Goal: Task Accomplishment & Management: Complete application form

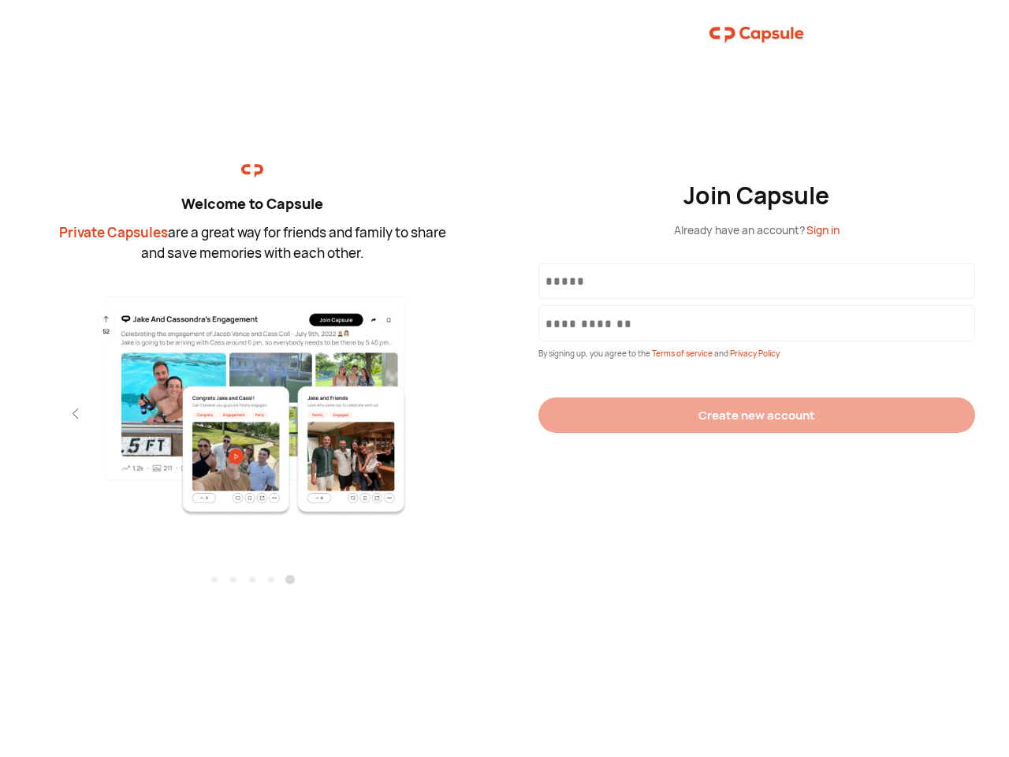
click at [504, 378] on div "Join Capsule Already have an account? Sign in By signing up, you agree to the T…" at bounding box center [756, 378] width 504 height 757
click at [252, 400] on img at bounding box center [252, 405] width 344 height 222
click at [0, 413] on div "Welcome to Capsule Private Capsules are a great way for friends and family to s…" at bounding box center [252, 378] width 504 height 757
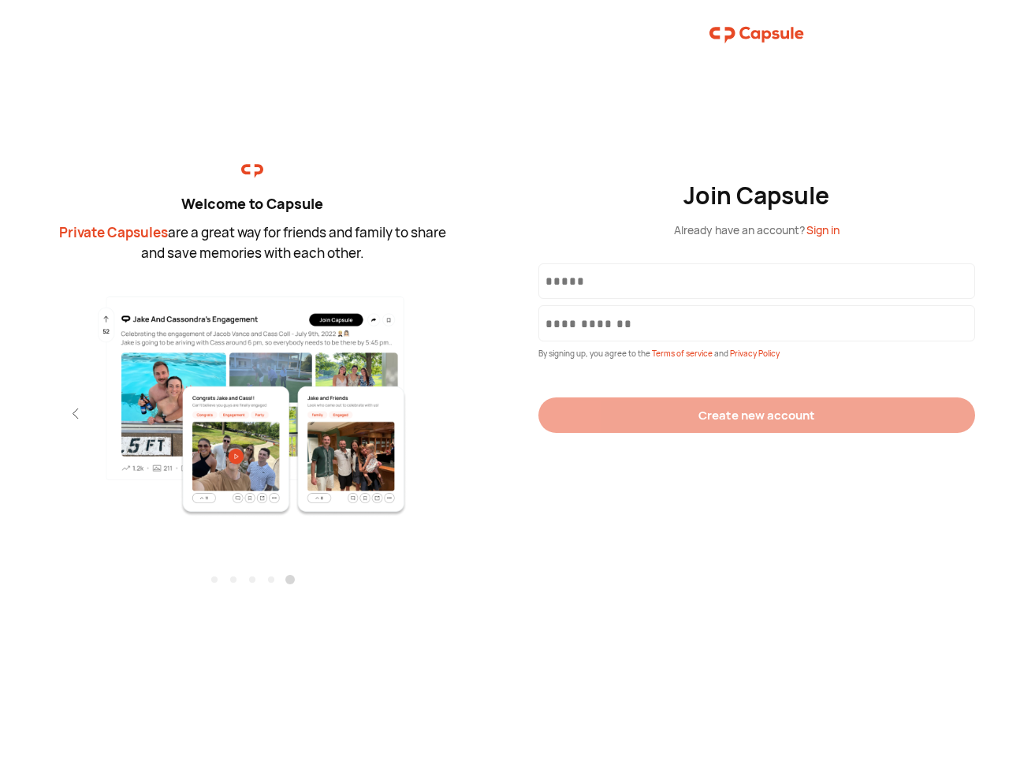
click at [0, 413] on div "Welcome to Capsule Private Capsules are a great way for friends and family to s…" at bounding box center [252, 378] width 504 height 757
click at [47, 413] on div "Welcome to Capsule Private Capsules are a great way for friends and family to s…" at bounding box center [252, 378] width 504 height 757
